Goal: Information Seeking & Learning: Compare options

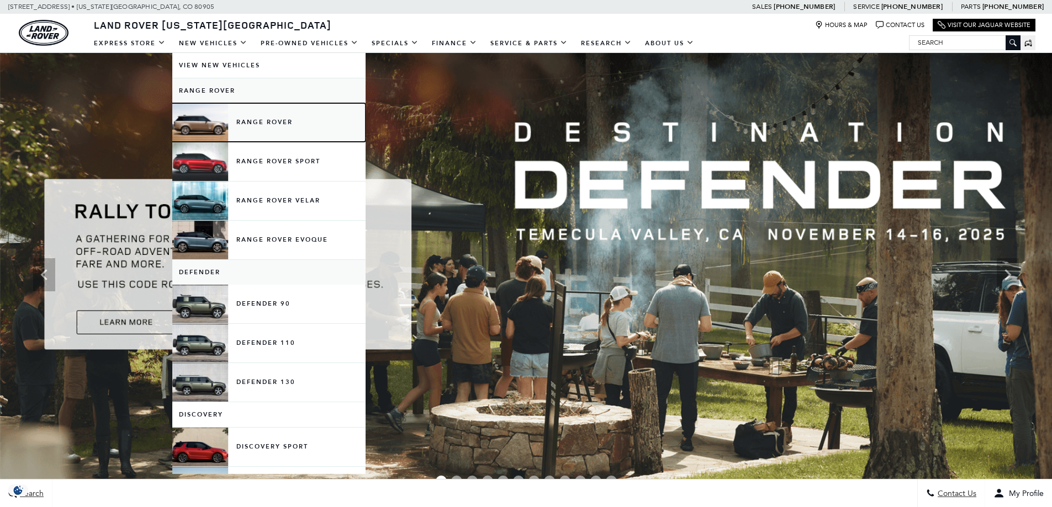
click at [264, 123] on link "Range Rover" at bounding box center [268, 122] width 193 height 39
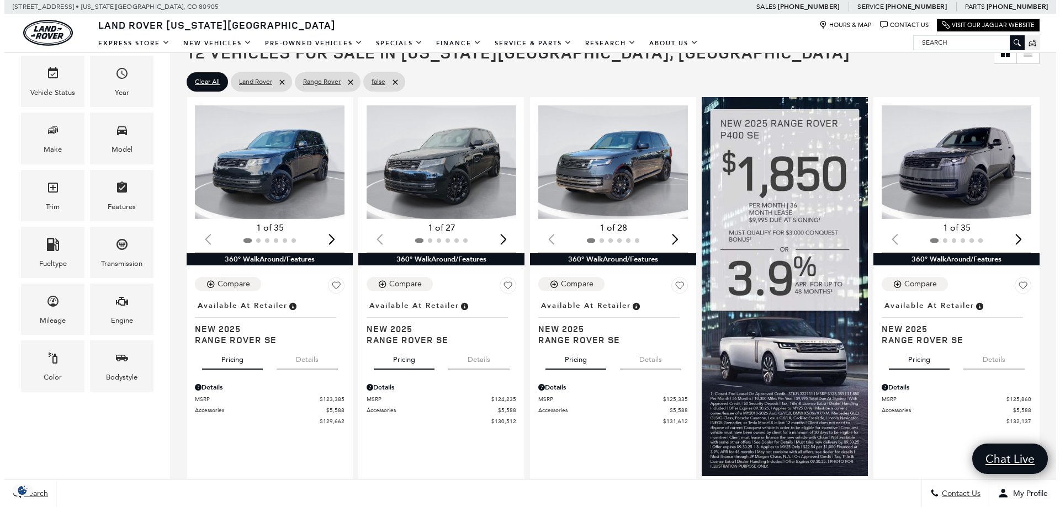
scroll to position [221, 0]
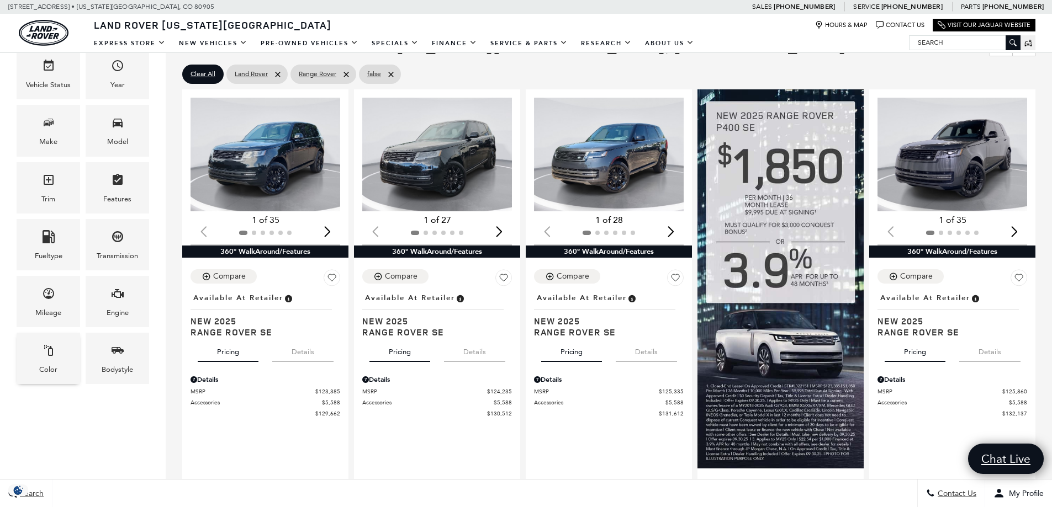
click at [63, 360] on div "Color" at bounding box center [49, 358] width 64 height 51
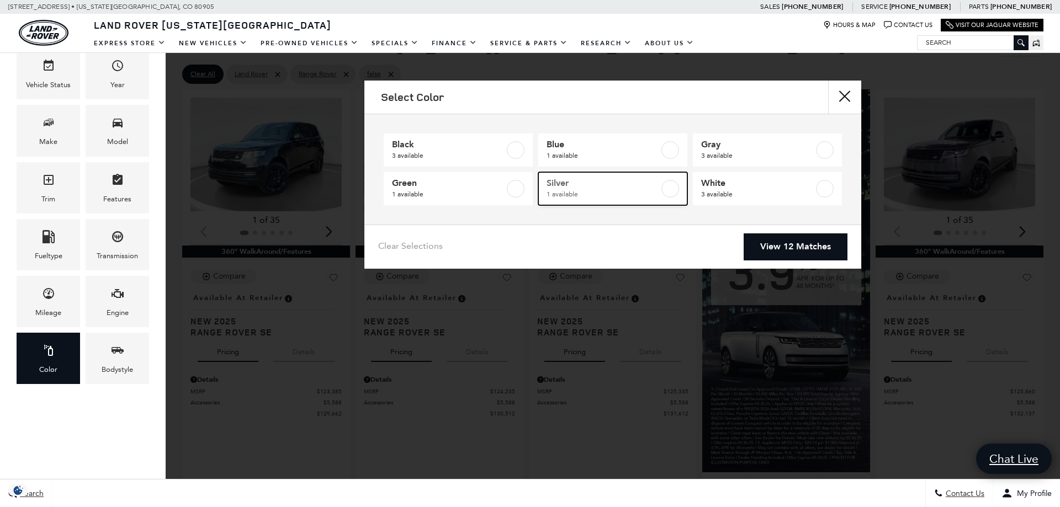
click at [673, 187] on label at bounding box center [671, 189] width 18 height 18
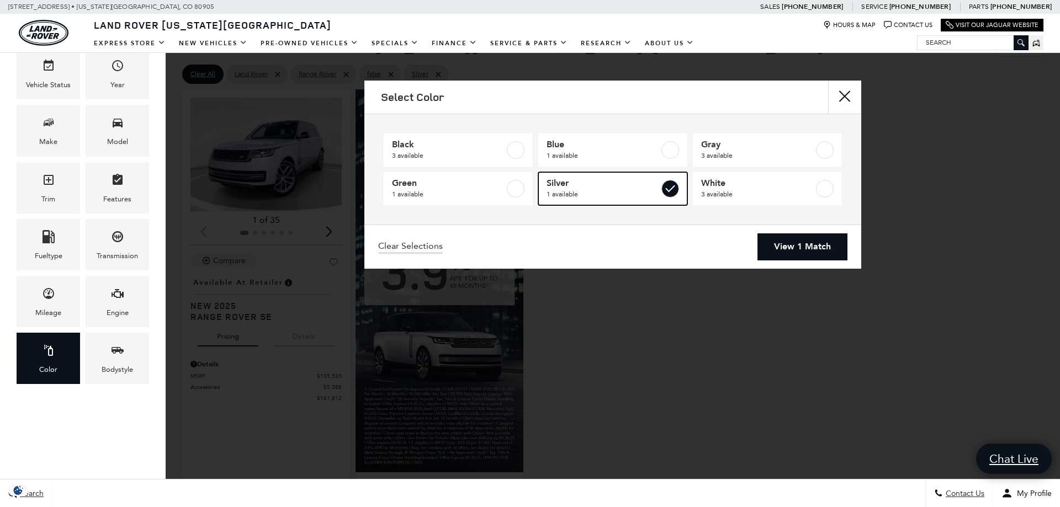
type input "$135,535"
checkbox input "true"
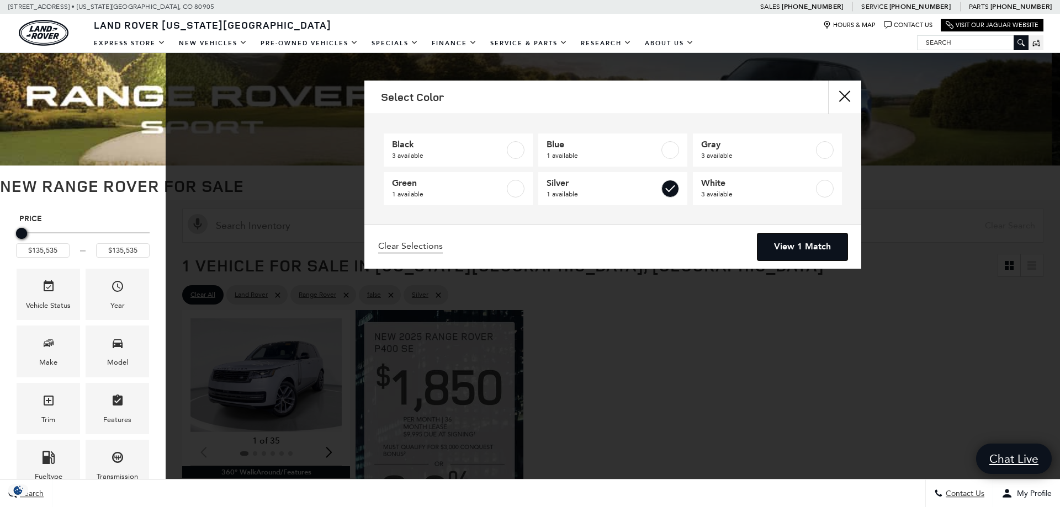
click at [790, 249] on link "View 1 Match" at bounding box center [803, 247] width 90 height 27
